Goal: Navigation & Orientation: Find specific page/section

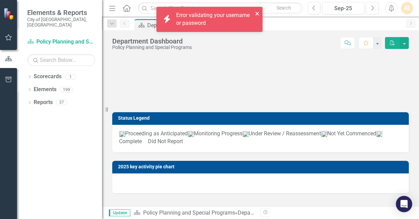
click at [258, 13] on icon "close" at bounding box center [256, 13] width 3 height 3
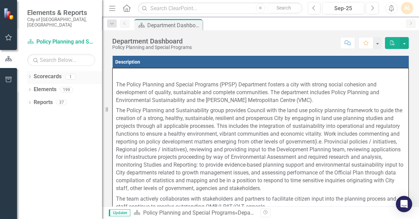
click at [63, 71] on div "Scorecards 1" at bounding box center [68, 77] width 68 height 13
click at [31, 75] on icon "Dropdown" at bounding box center [29, 77] width 5 height 4
click at [60, 86] on link "Policy Planning and Special Programs" at bounding box center [69, 90] width 65 height 8
click at [31, 101] on icon "Dropdown" at bounding box center [29, 103] width 5 height 4
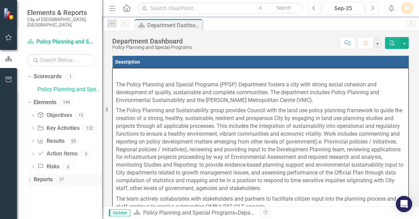
click at [31, 178] on icon "Dropdown" at bounding box center [29, 180] width 5 height 4
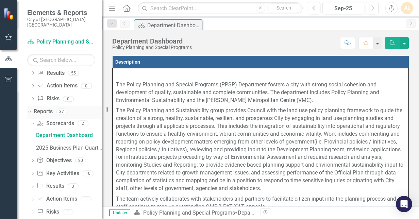
click at [30, 109] on icon "Dropdown" at bounding box center [29, 111] width 4 height 5
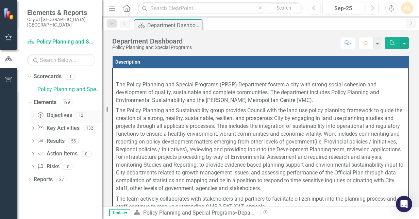
click at [32, 114] on icon "Dropdown" at bounding box center [33, 116] width 5 height 4
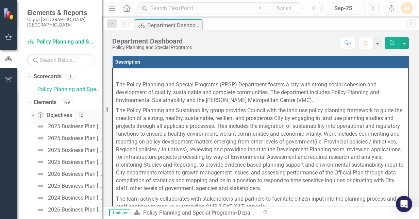
click at [58, 111] on link "Objective Objectives" at bounding box center [54, 115] width 35 height 8
click at [34, 113] on icon "Dropdown" at bounding box center [32, 115] width 4 height 5
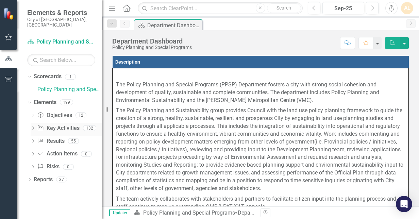
click at [32, 127] on icon "Dropdown" at bounding box center [33, 129] width 5 height 4
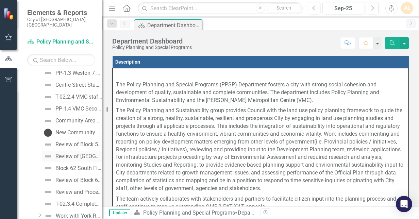
scroll to position [170, 0]
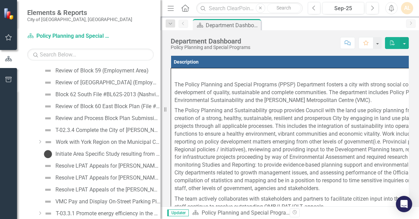
drag, startPoint x: 103, startPoint y: 145, endPoint x: 160, endPoint y: 146, distance: 57.8
click at [160, 146] on div "Resize" at bounding box center [162, 109] width 5 height 219
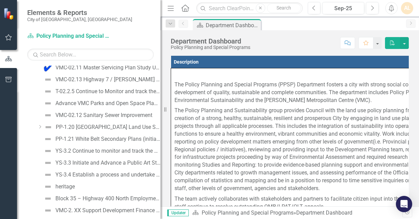
scroll to position [1533, 0]
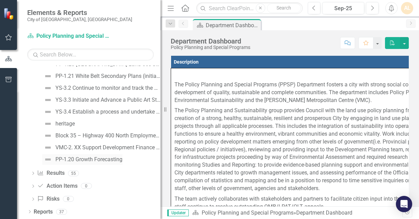
click at [84, 158] on div "PP-1.20 Growth Forecasting" at bounding box center [88, 159] width 67 height 6
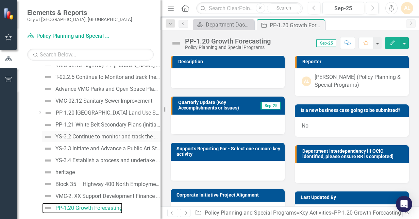
scroll to position [1478, 0]
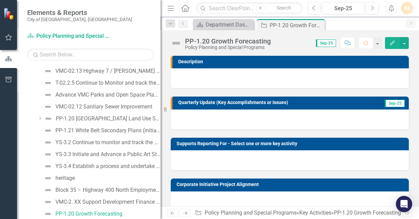
click at [209, 75] on div at bounding box center [290, 78] width 238 height 20
click at [95, 202] on div "VMC-2. XX Support Development Finance and IPCAM with the 2026 City-Wide Develop…" at bounding box center [107, 202] width 105 height 6
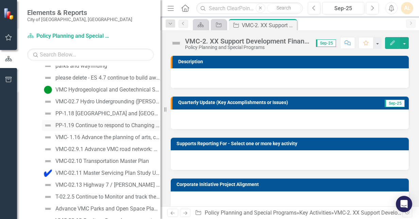
click at [99, 120] on link "PP-1.19 Continue to respond to Changing Legislation" at bounding box center [101, 125] width 118 height 11
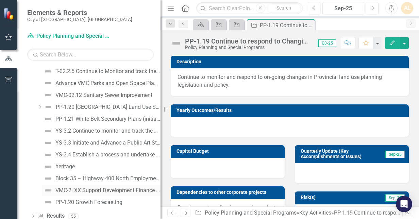
scroll to position [1533, 0]
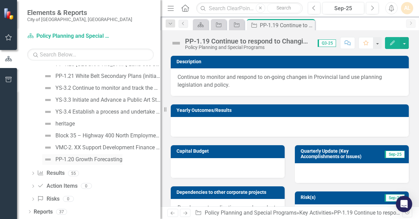
click at [107, 160] on div "PP-1.20 Growth Forecasting" at bounding box center [88, 159] width 67 height 6
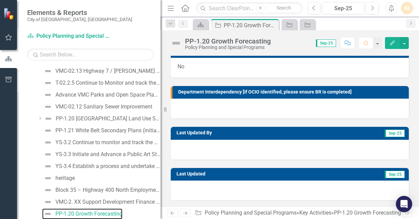
scroll to position [133, 0]
